Goal: Task Accomplishment & Management: Manage account settings

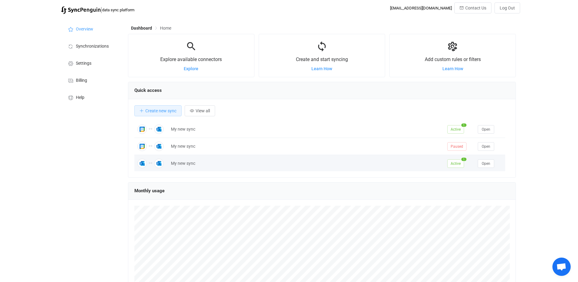
scroll to position [1, 0]
click at [484, 164] on span "Open" at bounding box center [486, 162] width 9 height 4
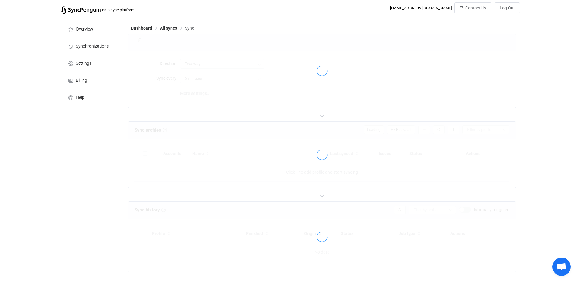
type input "10 minutes"
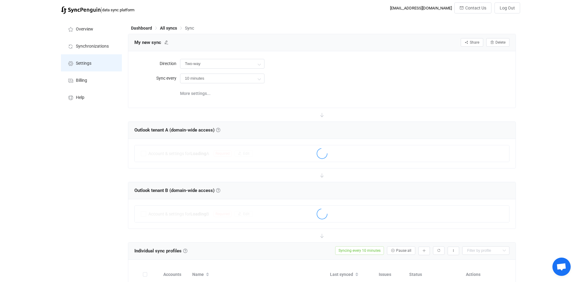
click at [82, 62] on span "Settings" at bounding box center [84, 63] width 16 height 5
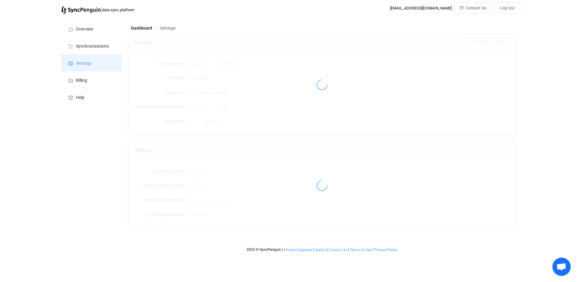
type input "WAE"
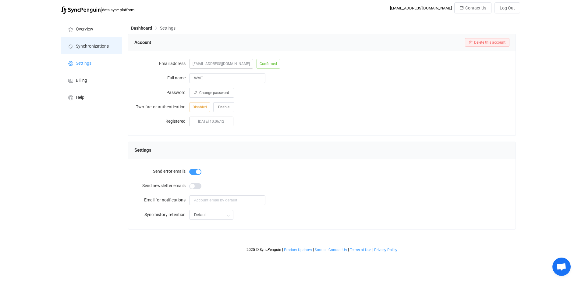
click at [88, 48] on span "Synchronizations" at bounding box center [92, 46] width 33 height 5
